Goal: Check status: Check status

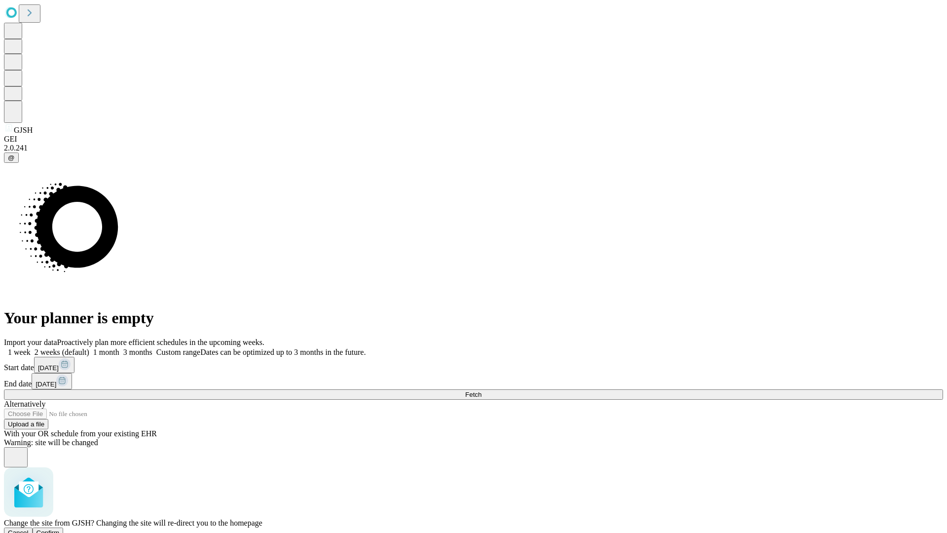
click at [60, 529] on span "Confirm" at bounding box center [48, 532] width 23 height 7
click at [31, 348] on label "1 week" at bounding box center [17, 352] width 27 height 8
click at [482, 391] on span "Fetch" at bounding box center [473, 394] width 16 height 7
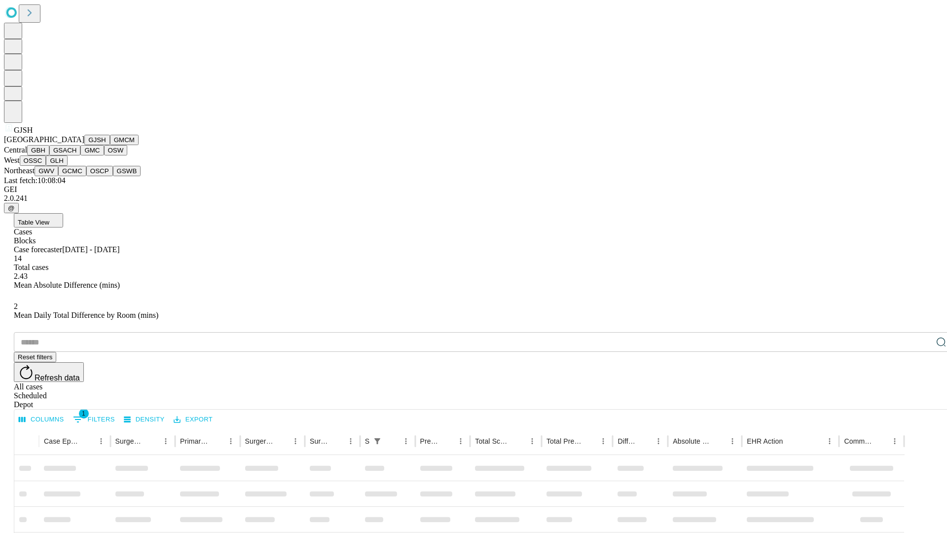
click at [110, 145] on button "GMCM" at bounding box center [124, 140] width 29 height 10
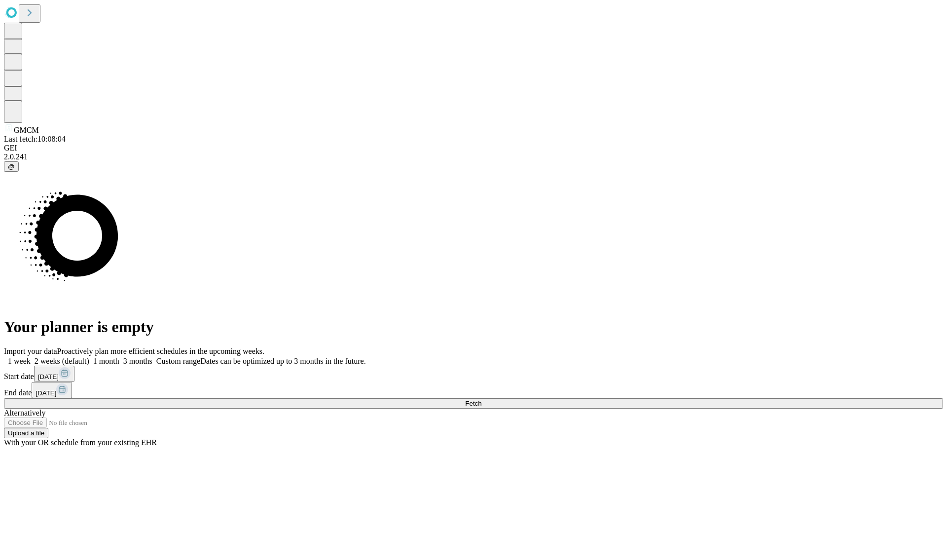
click at [31, 357] on label "1 week" at bounding box center [17, 361] width 27 height 8
click at [482, 400] on span "Fetch" at bounding box center [473, 403] width 16 height 7
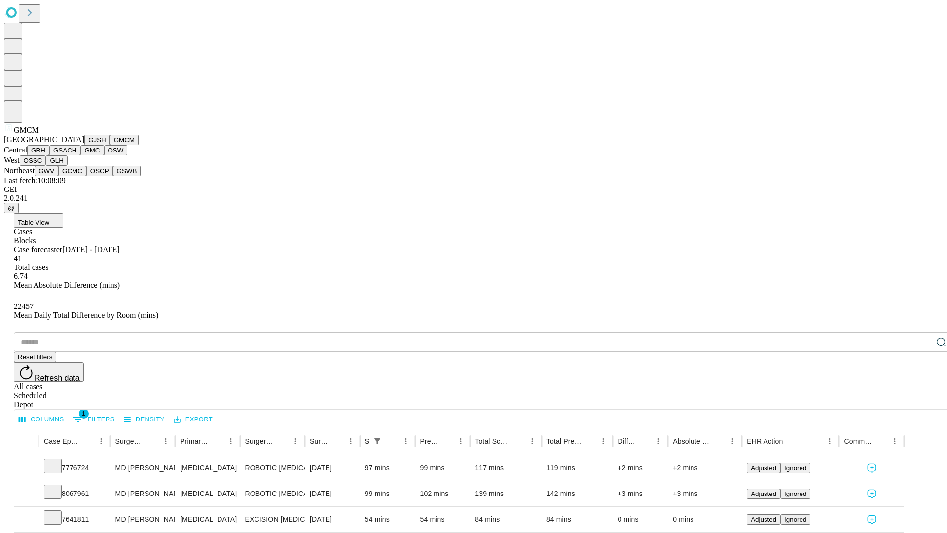
click at [49, 155] on button "GBH" at bounding box center [38, 150] width 22 height 10
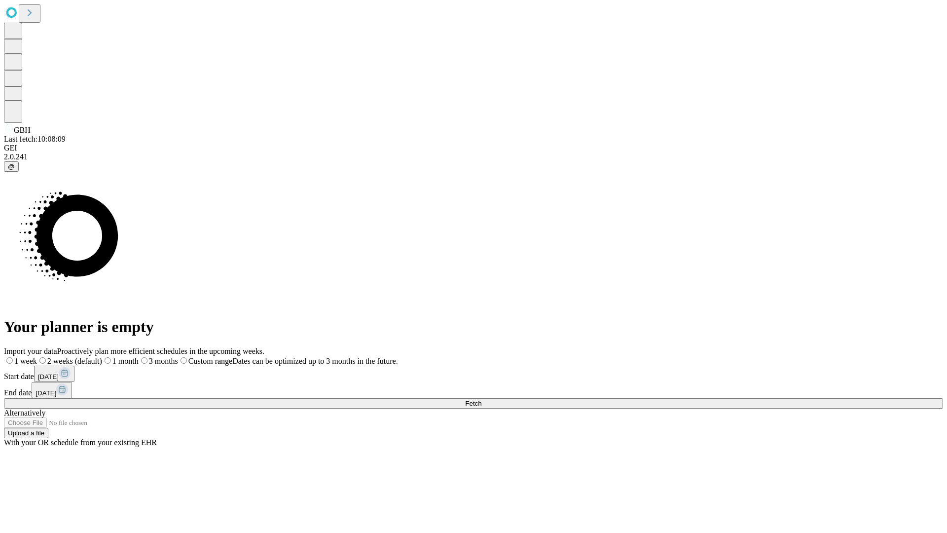
click at [37, 357] on label "1 week" at bounding box center [20, 361] width 33 height 8
click at [482, 400] on span "Fetch" at bounding box center [473, 403] width 16 height 7
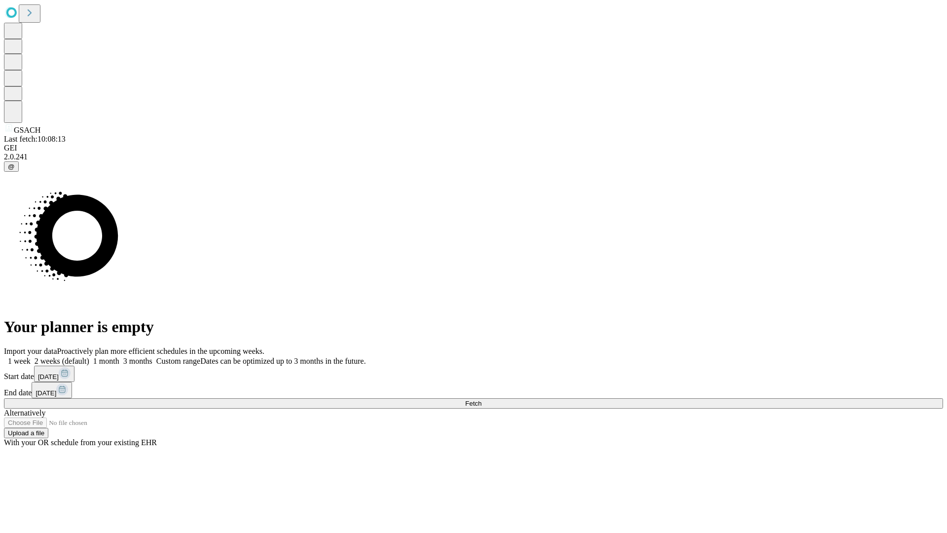
click at [31, 357] on label "1 week" at bounding box center [17, 361] width 27 height 8
click at [482, 400] on span "Fetch" at bounding box center [473, 403] width 16 height 7
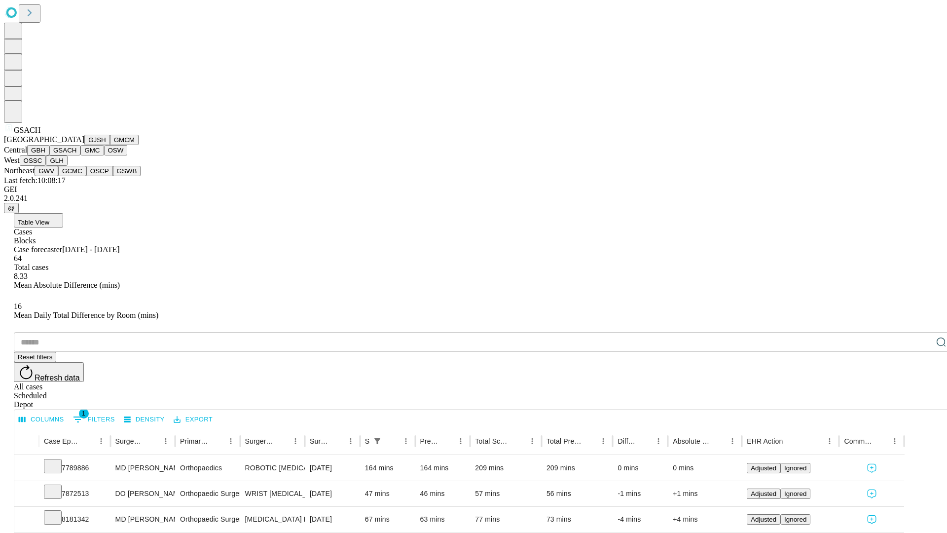
click at [80, 155] on button "GMC" at bounding box center [91, 150] width 23 height 10
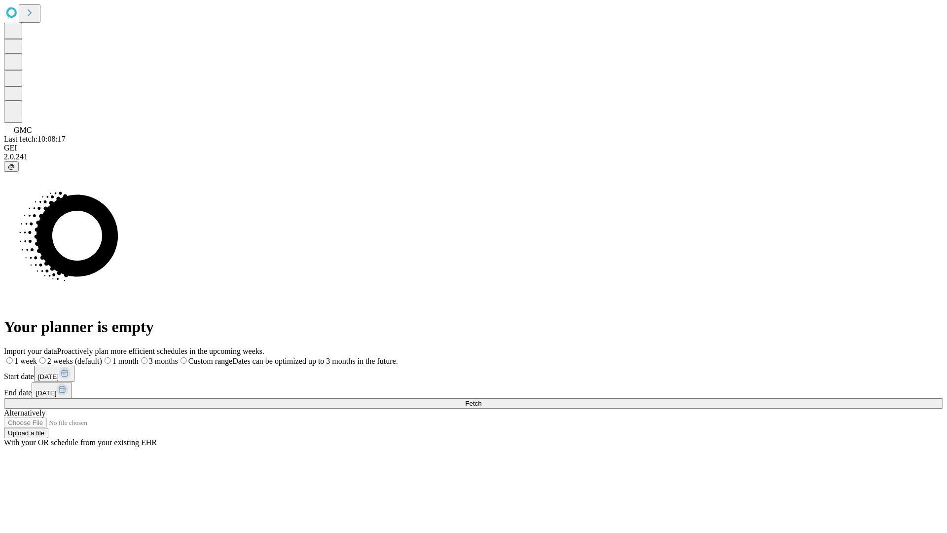
click at [37, 357] on label "1 week" at bounding box center [20, 361] width 33 height 8
click at [482, 400] on span "Fetch" at bounding box center [473, 403] width 16 height 7
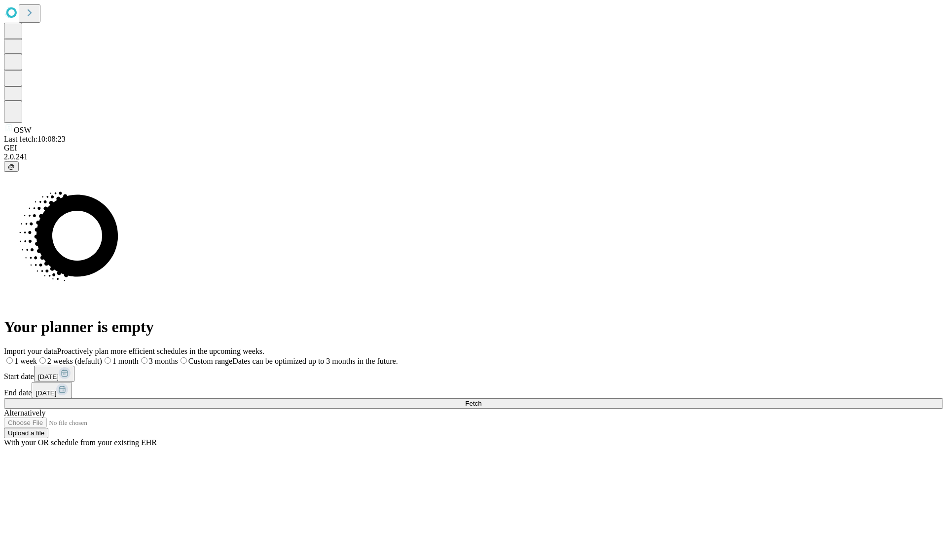
click at [37, 357] on label "1 week" at bounding box center [20, 361] width 33 height 8
click at [482, 400] on span "Fetch" at bounding box center [473, 403] width 16 height 7
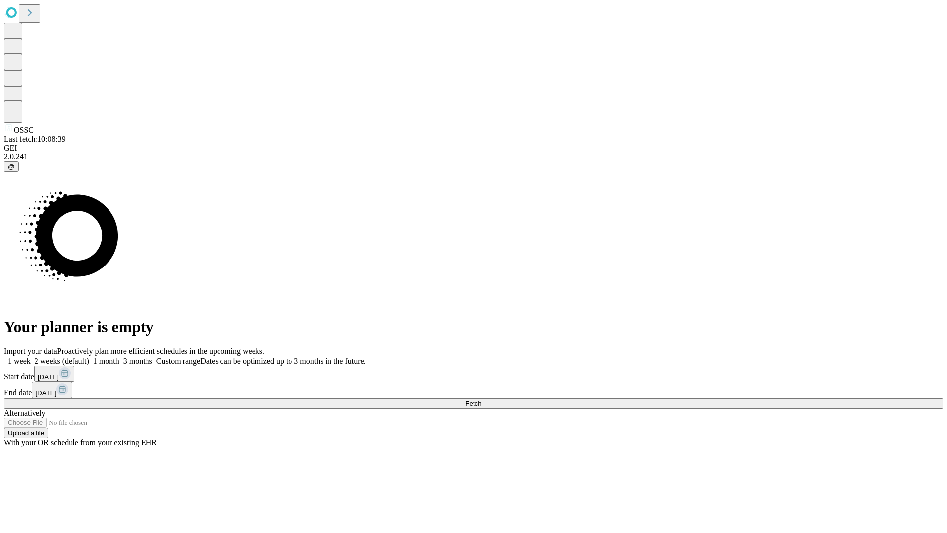
click at [31, 357] on label "1 week" at bounding box center [17, 361] width 27 height 8
click at [482, 400] on span "Fetch" at bounding box center [473, 403] width 16 height 7
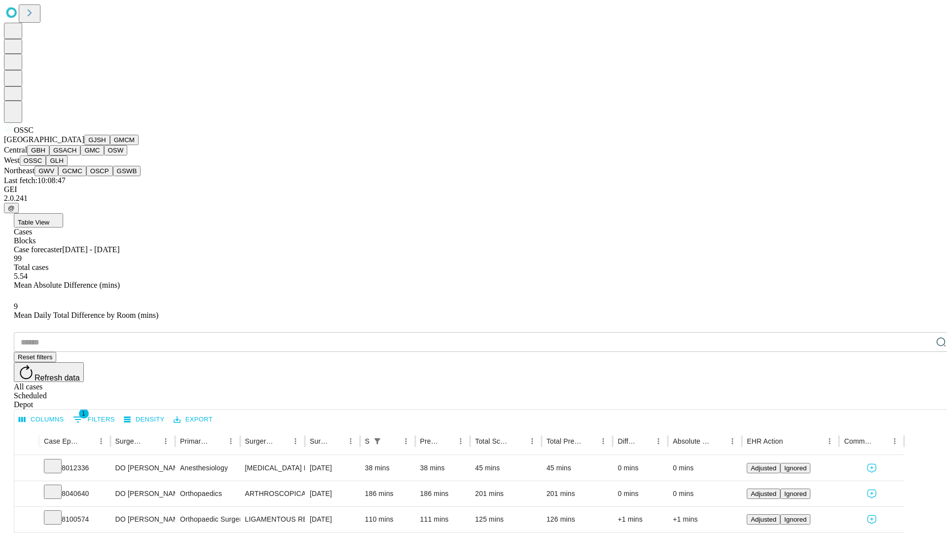
click at [67, 166] on button "GLH" at bounding box center [56, 160] width 21 height 10
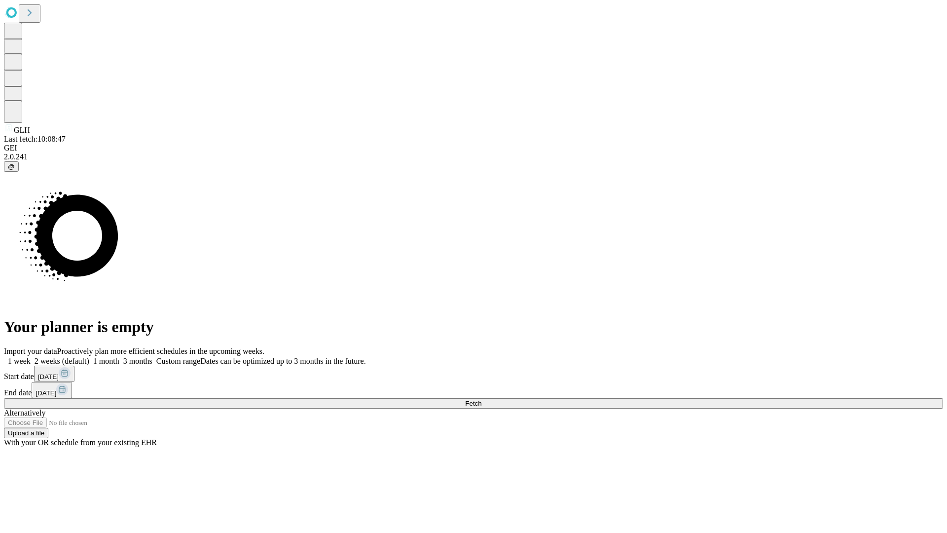
click at [31, 357] on label "1 week" at bounding box center [17, 361] width 27 height 8
click at [482, 400] on span "Fetch" at bounding box center [473, 403] width 16 height 7
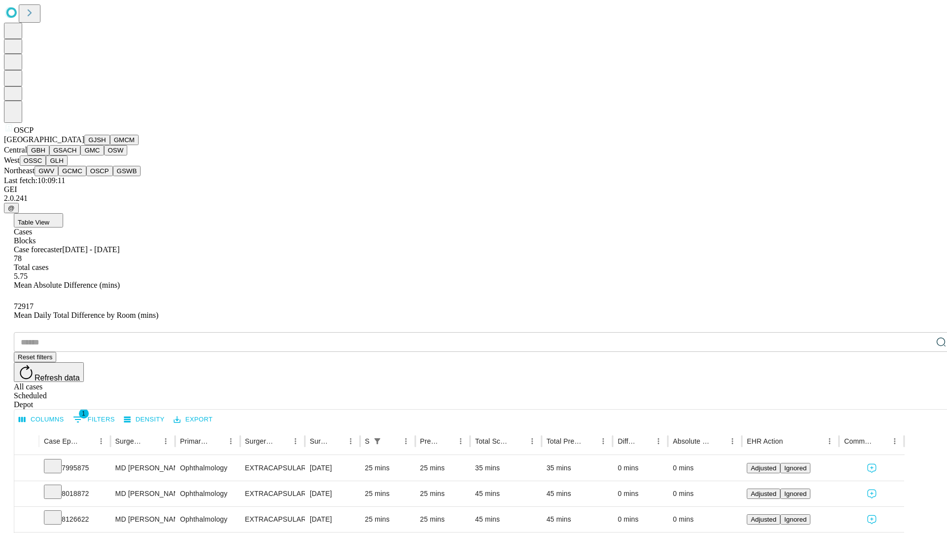
click at [113, 176] on button "GSWB" at bounding box center [127, 171] width 28 height 10
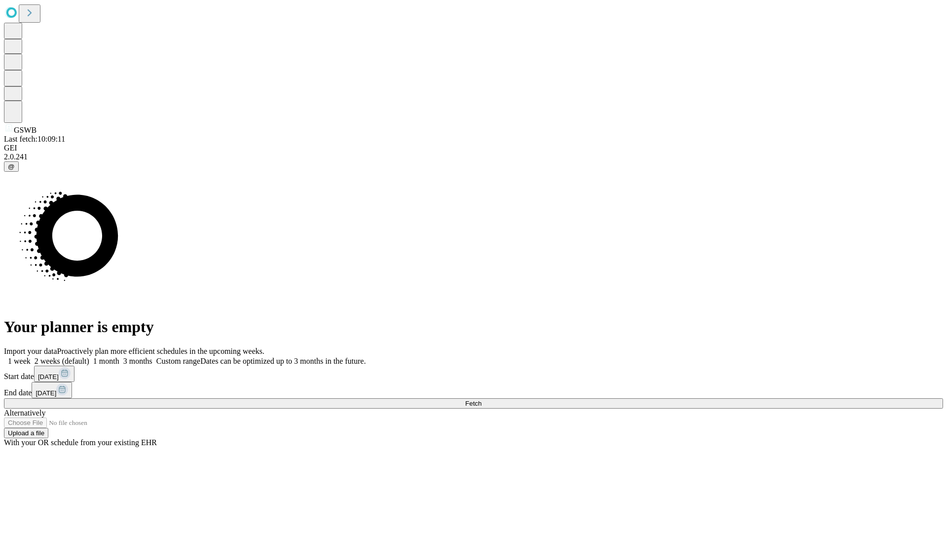
click at [31, 357] on label "1 week" at bounding box center [17, 361] width 27 height 8
click at [482, 400] on span "Fetch" at bounding box center [473, 403] width 16 height 7
